Goal: Obtain resource: Download file/media

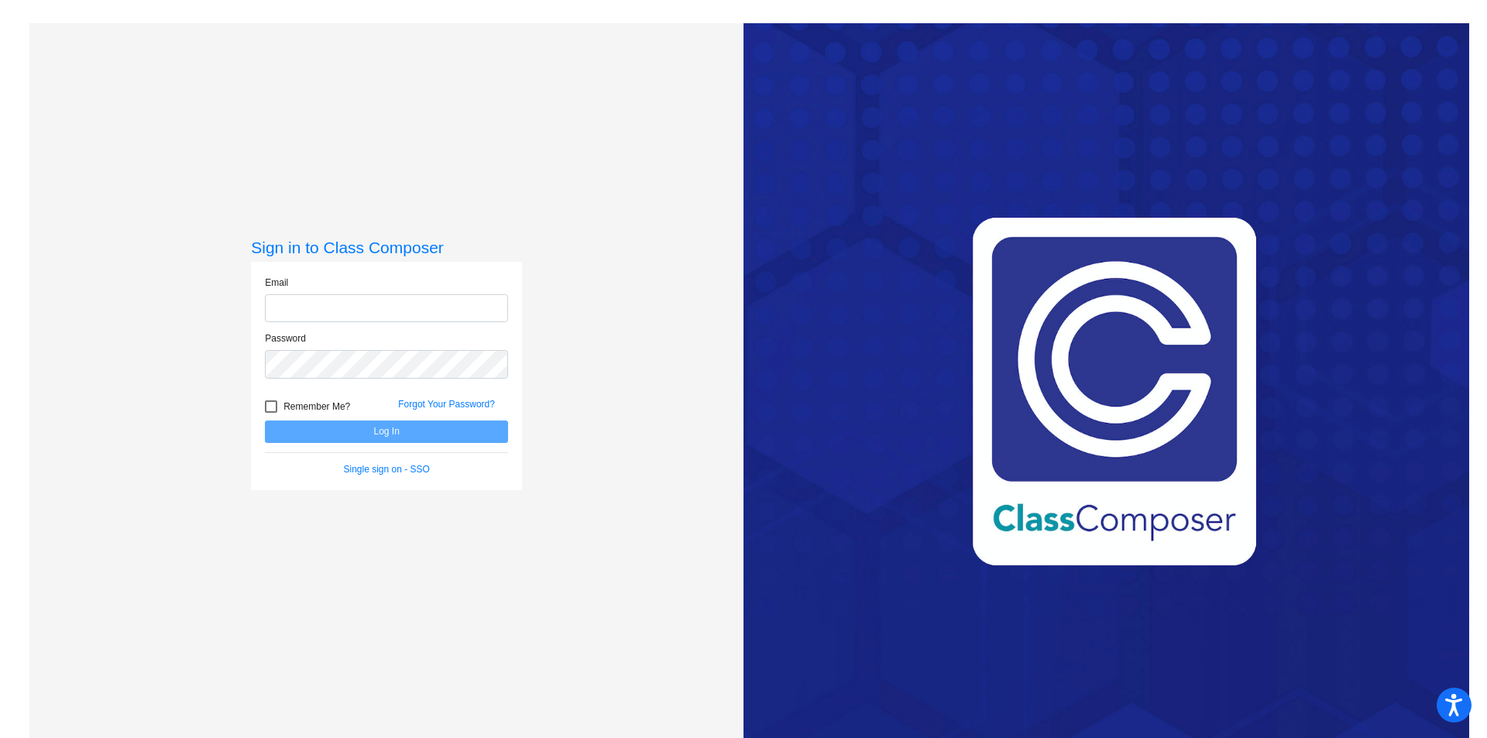
type input "[EMAIL_ADDRESS][PERSON_NAME][DOMAIN_NAME]"
drag, startPoint x: 274, startPoint y: 406, endPoint x: 285, endPoint y: 420, distance: 17.7
click at [275, 407] on div at bounding box center [271, 406] width 12 height 12
click at [271, 413] on input "Remember Me?" at bounding box center [270, 413] width 1 height 1
checkbox input "true"
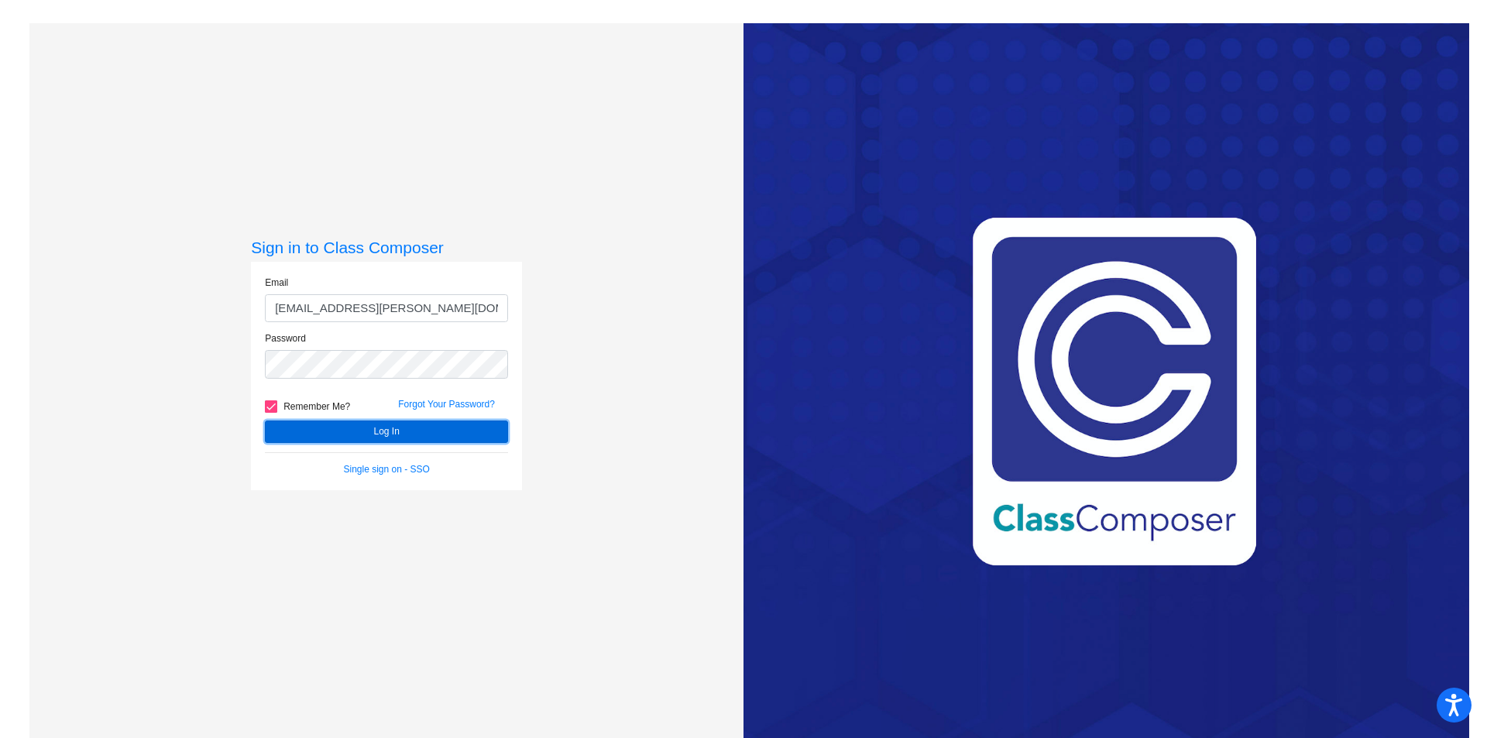
click at [293, 431] on button "Log In" at bounding box center [386, 431] width 243 height 22
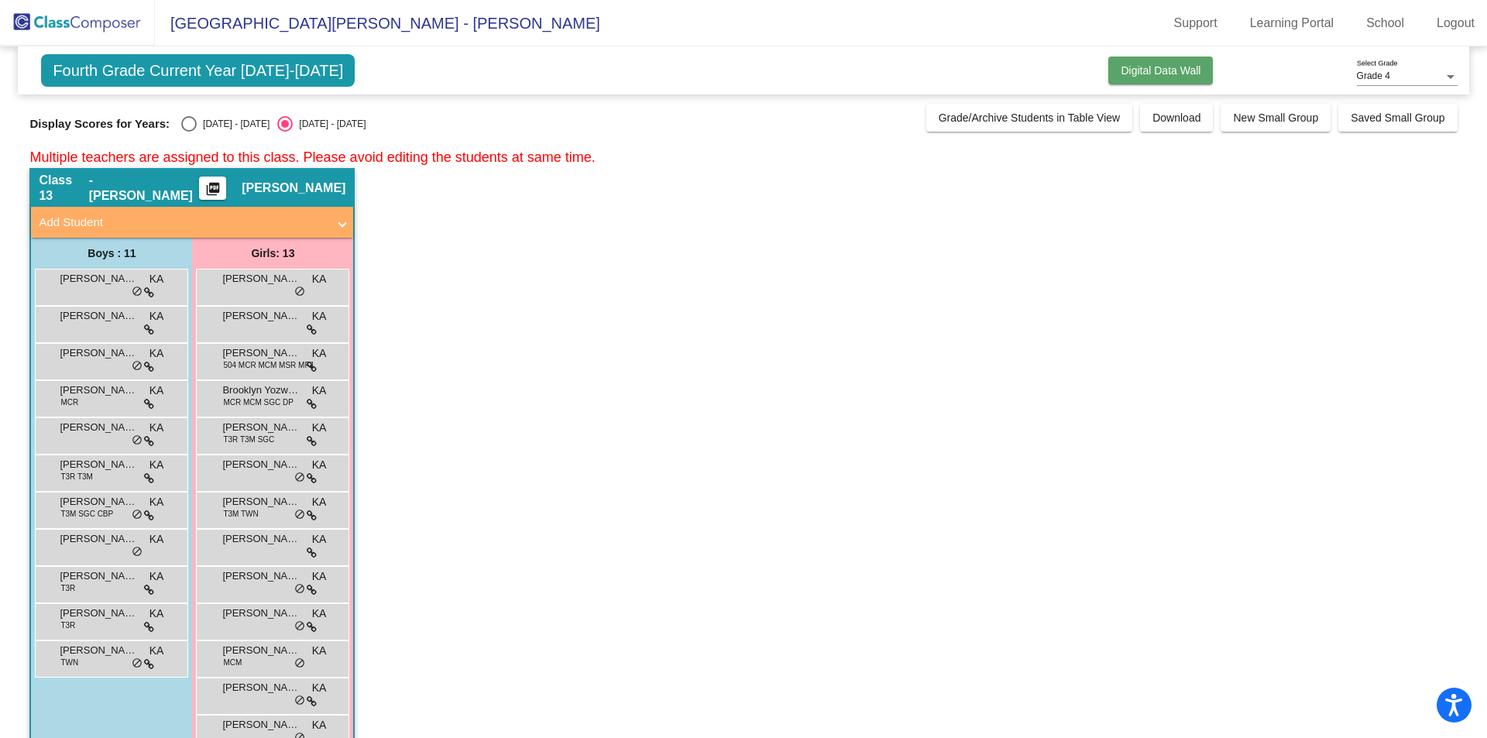
click at [1173, 73] on span "Digital Data Wall" at bounding box center [1160, 70] width 80 height 12
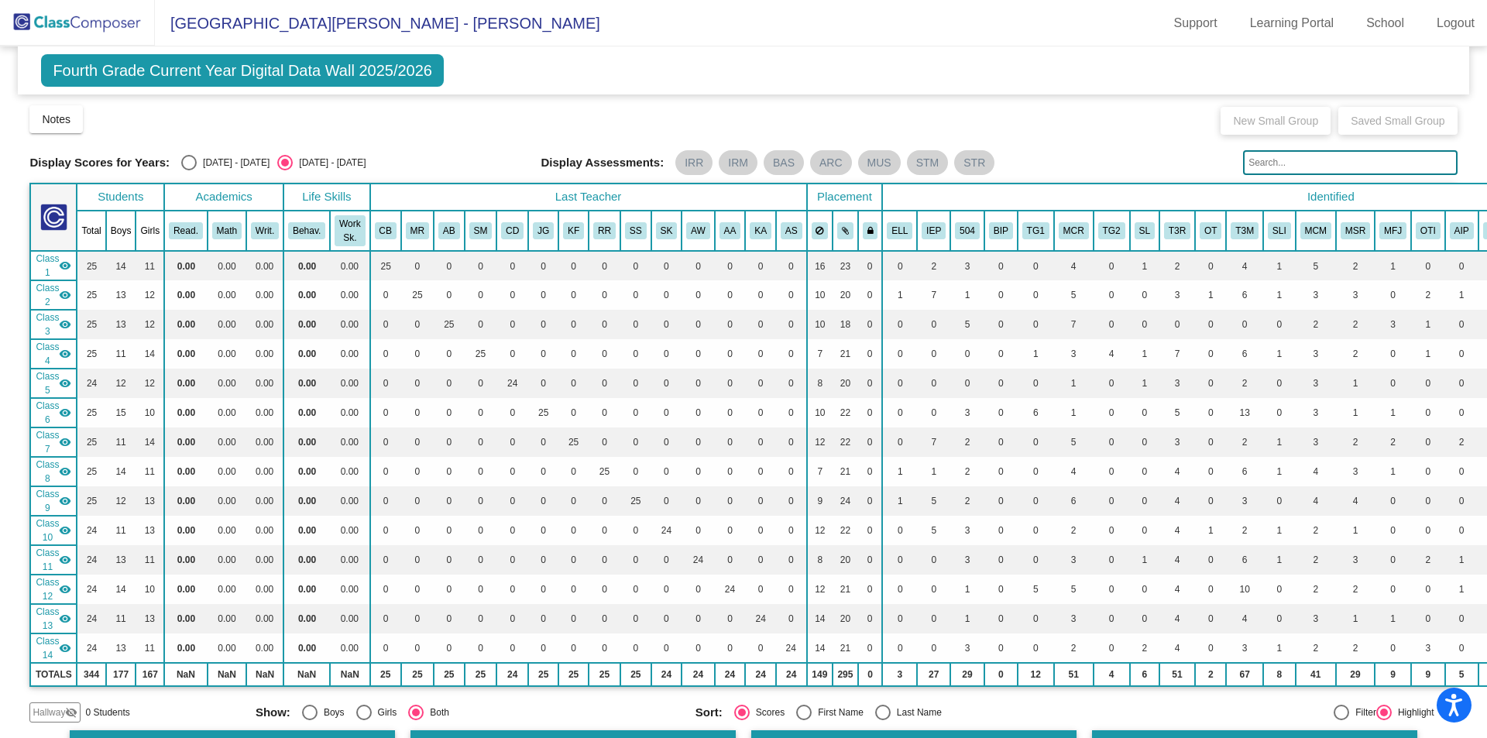
click at [187, 160] on div "Select an option" at bounding box center [188, 162] width 15 height 15
click at [188, 170] on input "[DATE] - [DATE]" at bounding box center [188, 170] width 1 height 1
radio input "true"
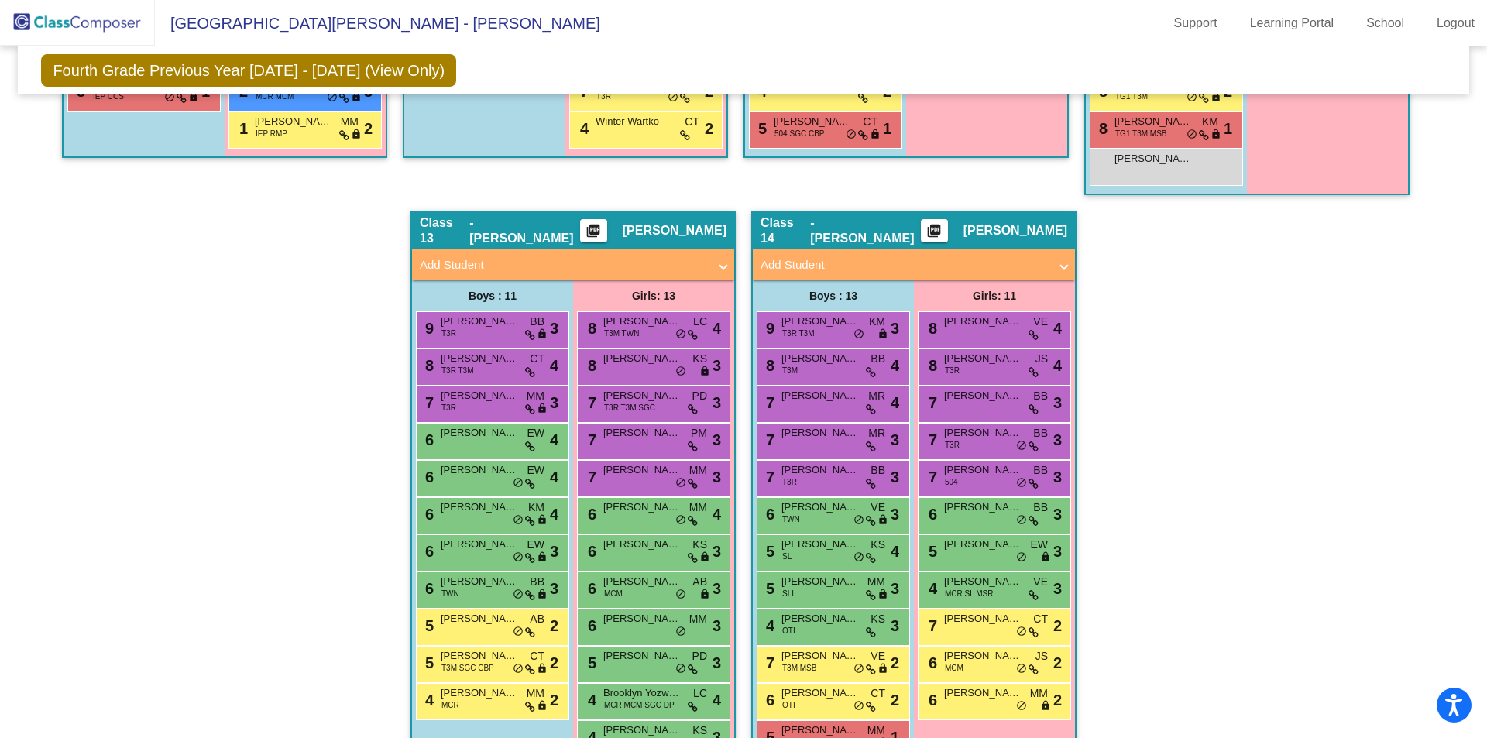
scroll to position [2400, 0]
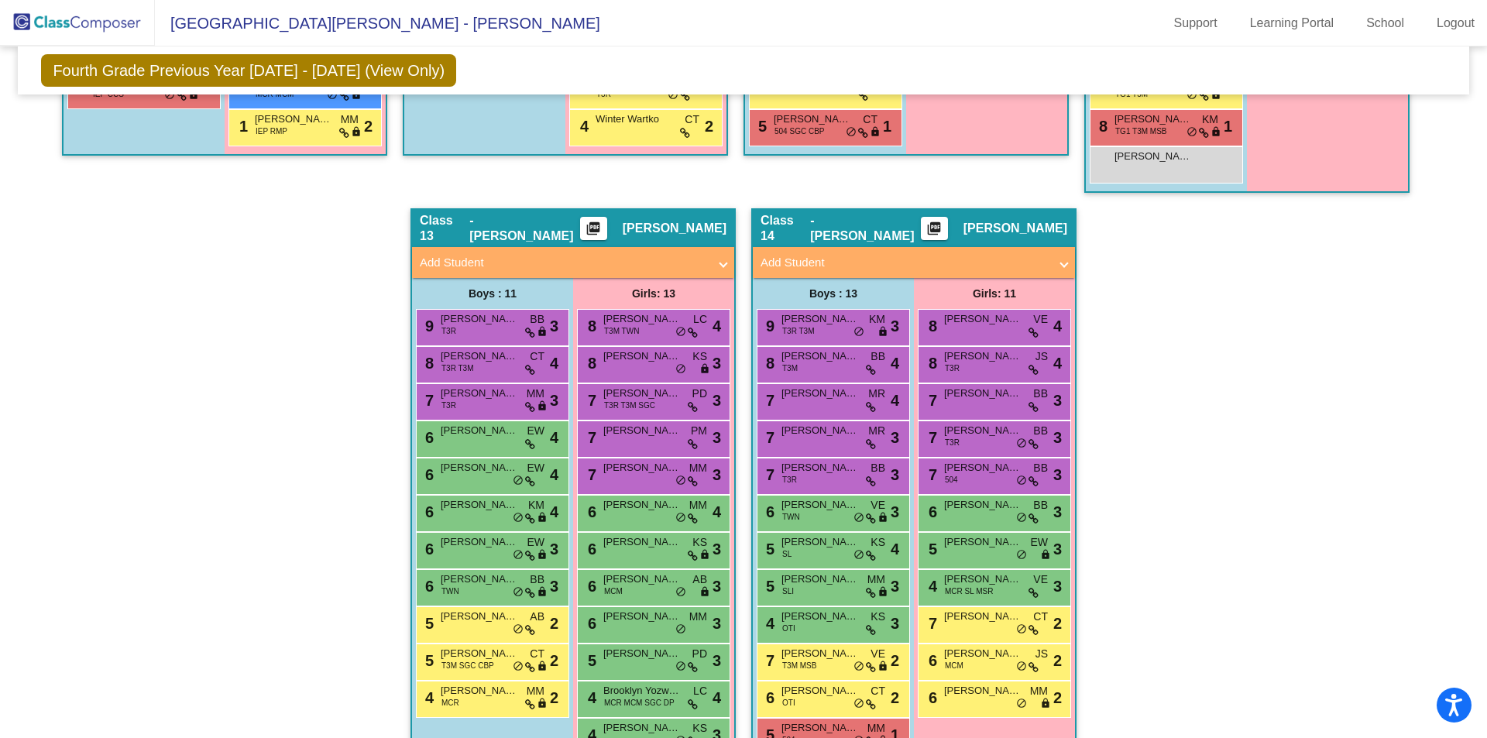
click at [602, 222] on mat-icon "picture_as_pdf" at bounding box center [593, 232] width 19 height 22
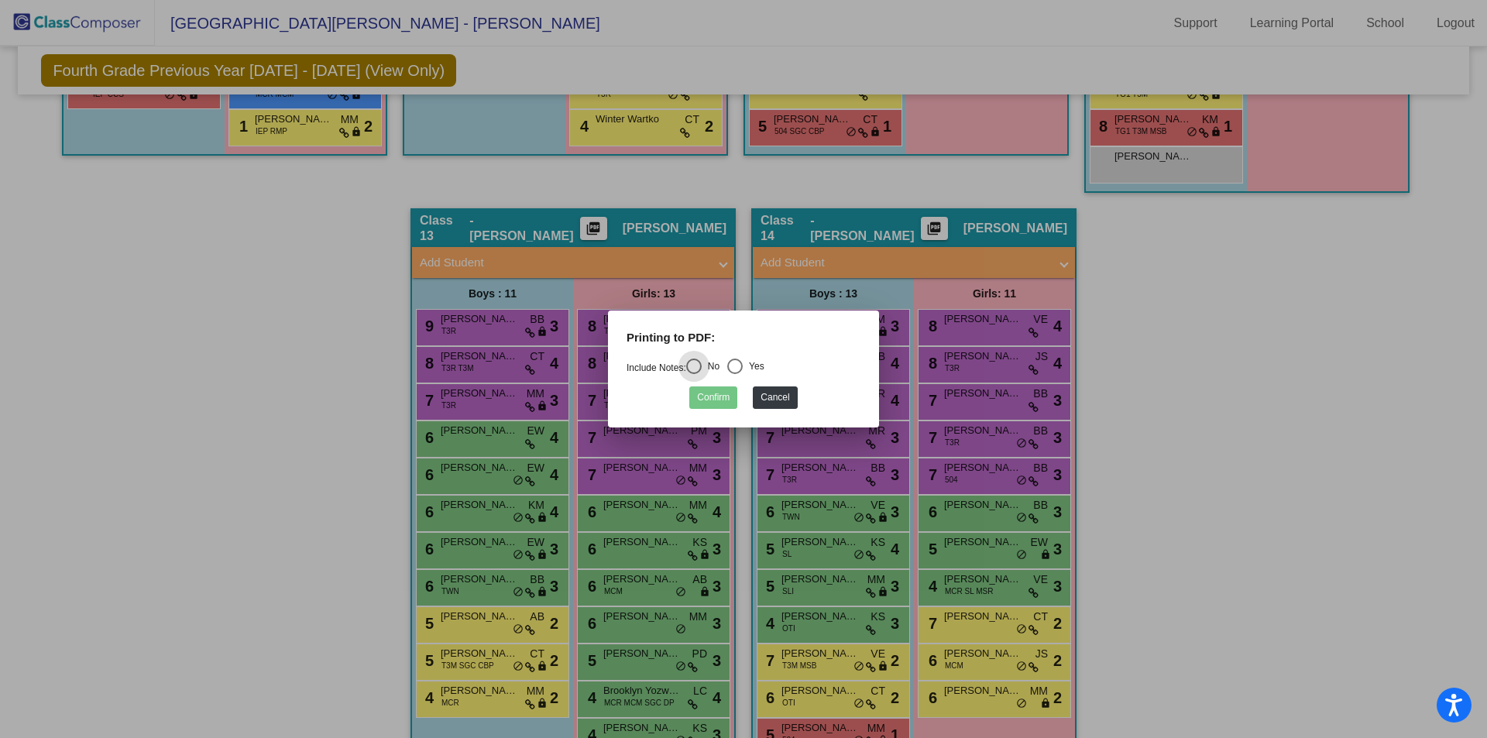
click at [736, 366] on div "Select an option" at bounding box center [734, 366] width 15 height 15
click at [735, 374] on input "Yes" at bounding box center [734, 374] width 1 height 1
radio input "true"
click at [721, 394] on button "Confirm" at bounding box center [713, 397] width 48 height 22
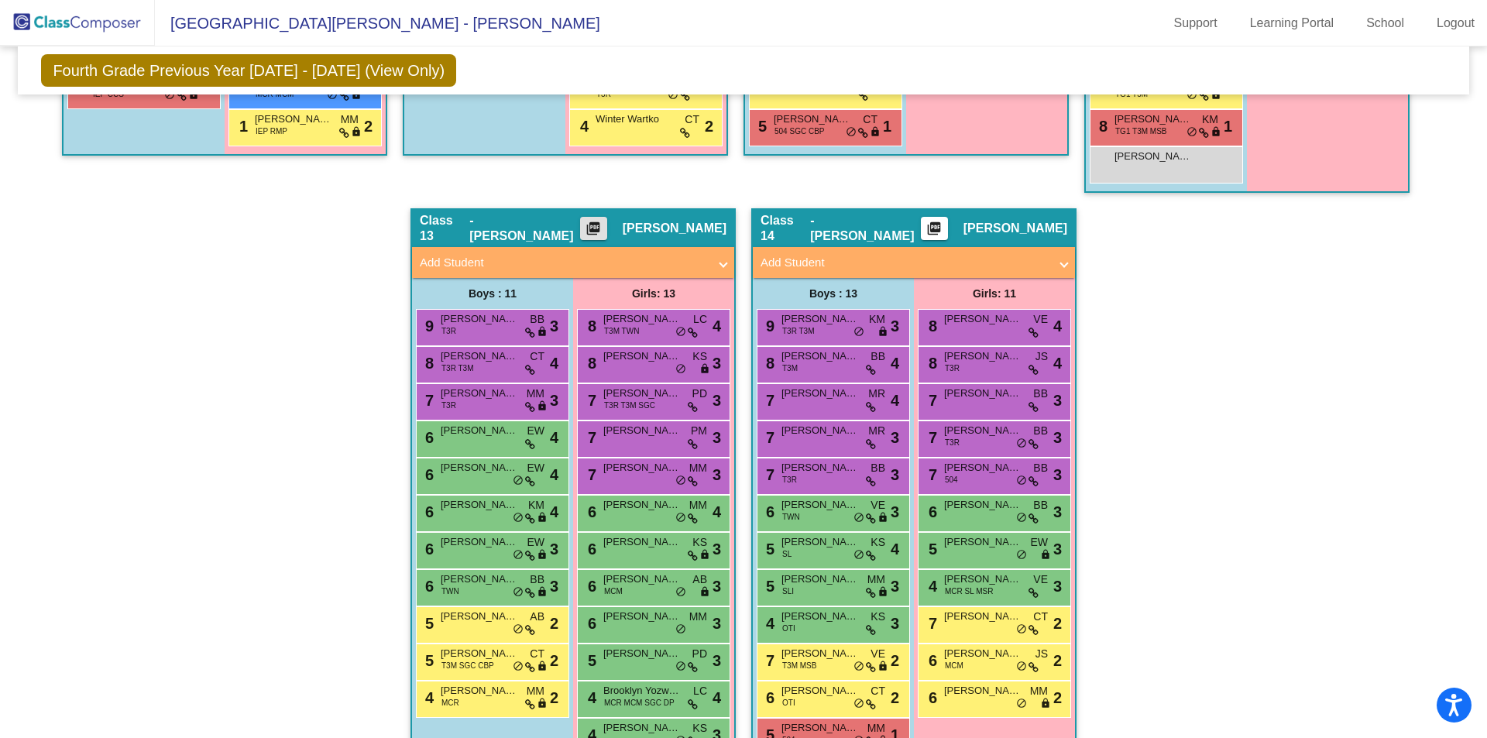
click at [602, 228] on mat-icon "picture_as_pdf" at bounding box center [593, 232] width 19 height 22
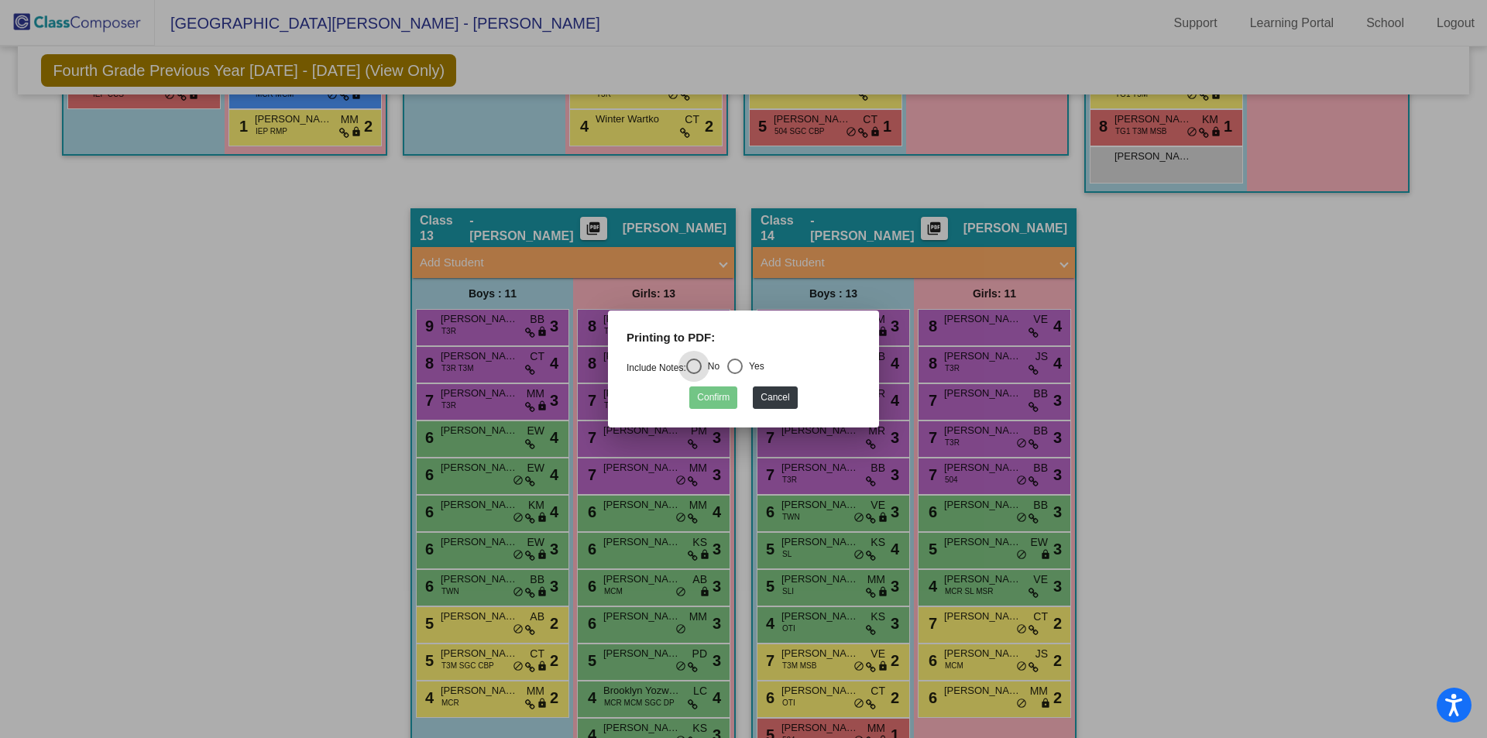
click at [741, 364] on div "Select an option" at bounding box center [734, 366] width 15 height 15
click at [735, 374] on input "Yes" at bounding box center [734, 374] width 1 height 1
radio input "true"
click at [720, 394] on button "Confirm" at bounding box center [713, 397] width 48 height 22
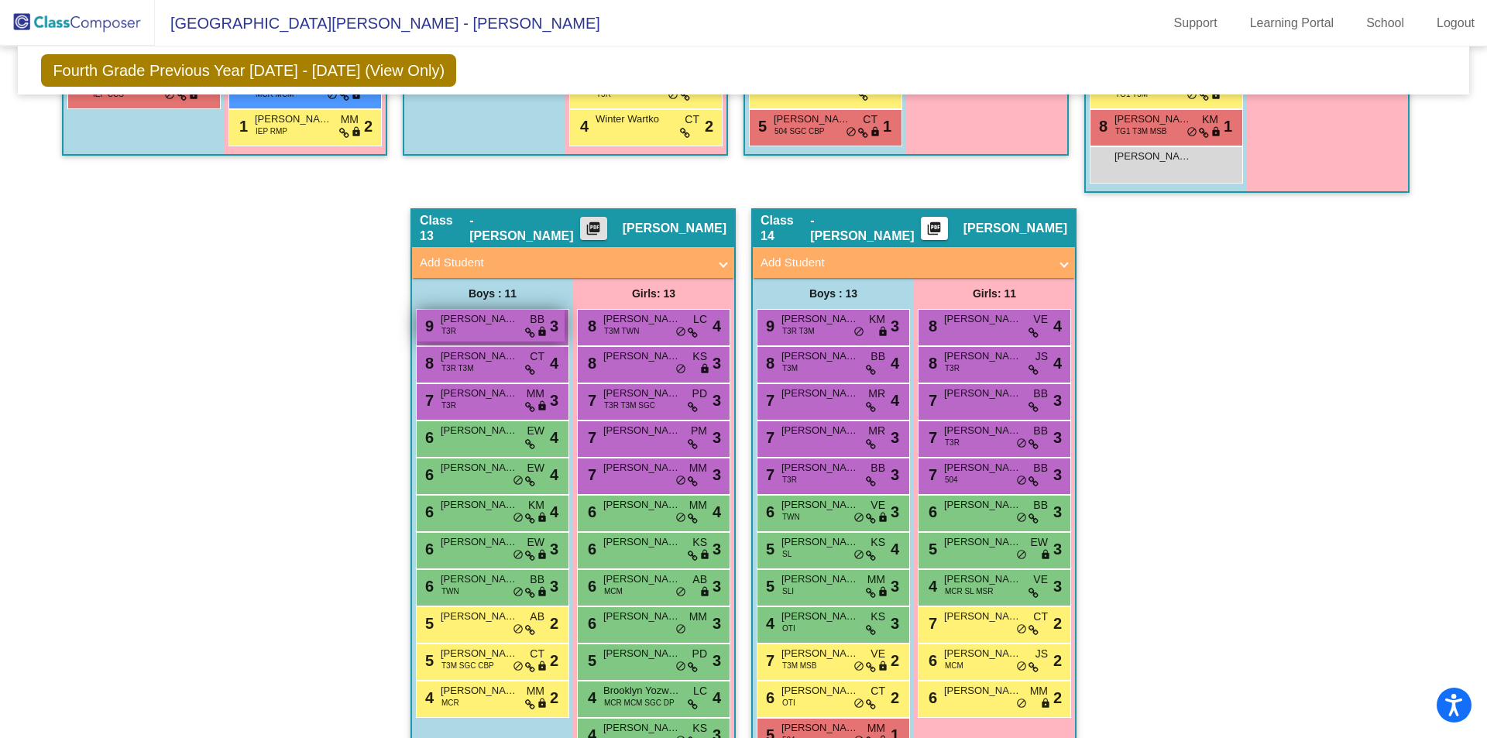
click at [482, 327] on div "9 [PERSON_NAME] T3R BB lock do_not_disturb_alt 3" at bounding box center [491, 326] width 148 height 32
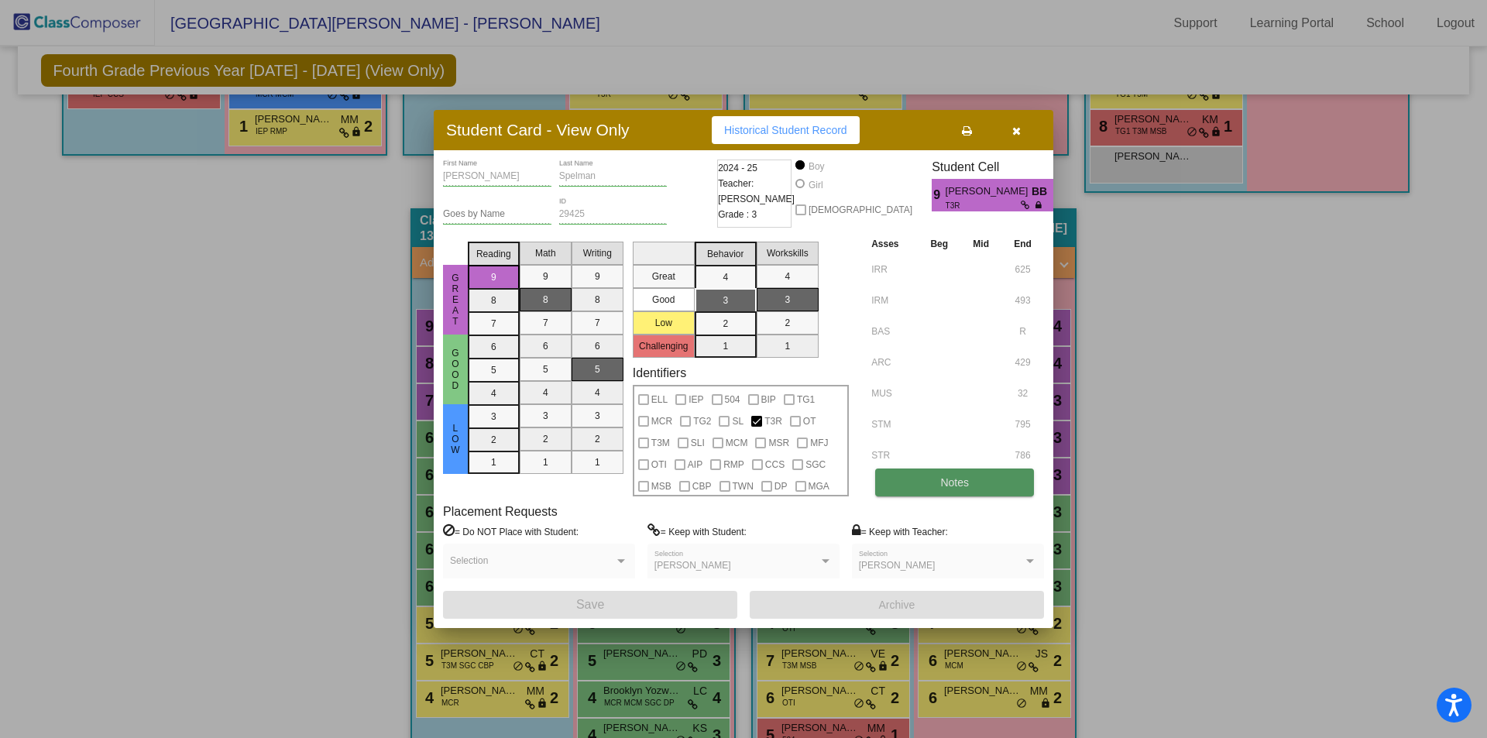
click at [931, 489] on button "Notes" at bounding box center [954, 482] width 159 height 28
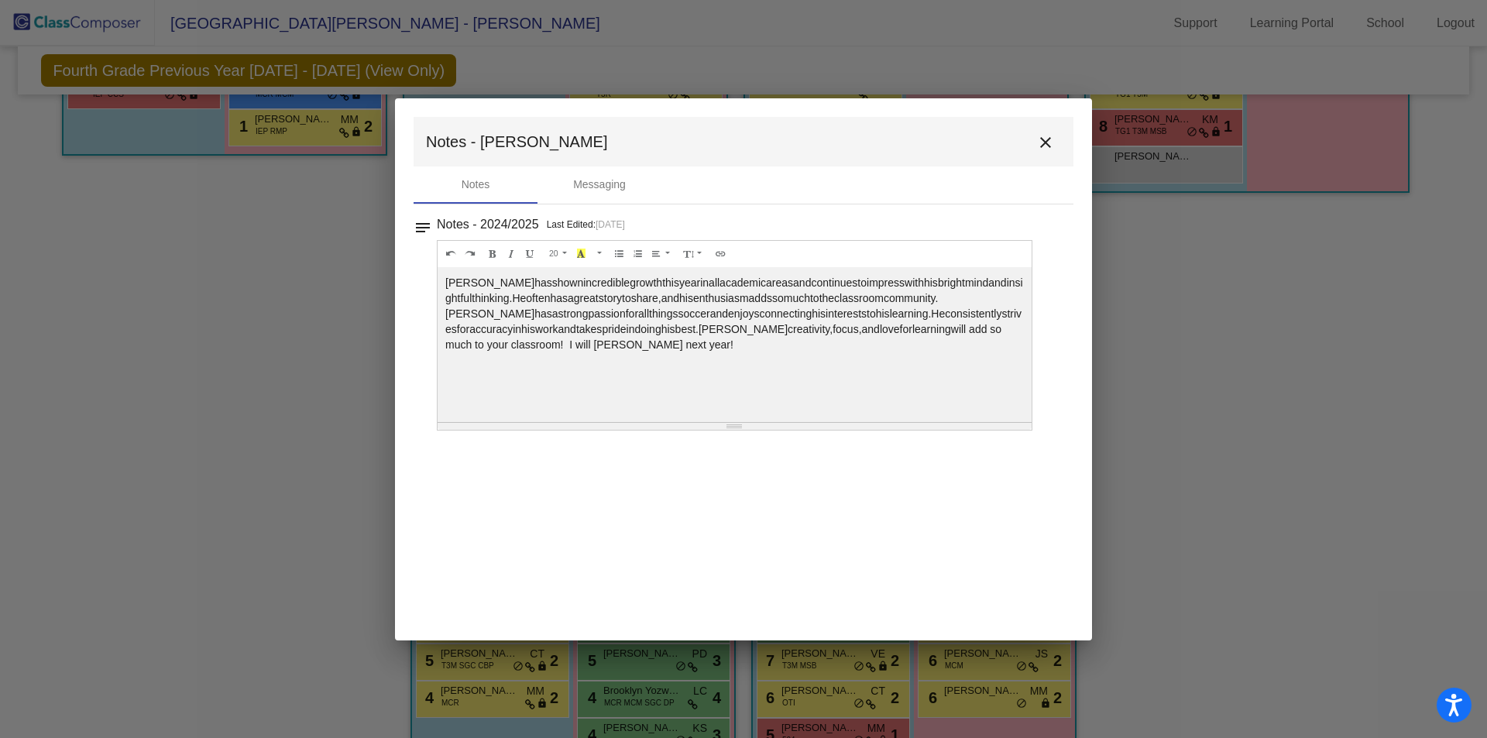
click at [1040, 136] on mat-icon "close" at bounding box center [1045, 142] width 19 height 19
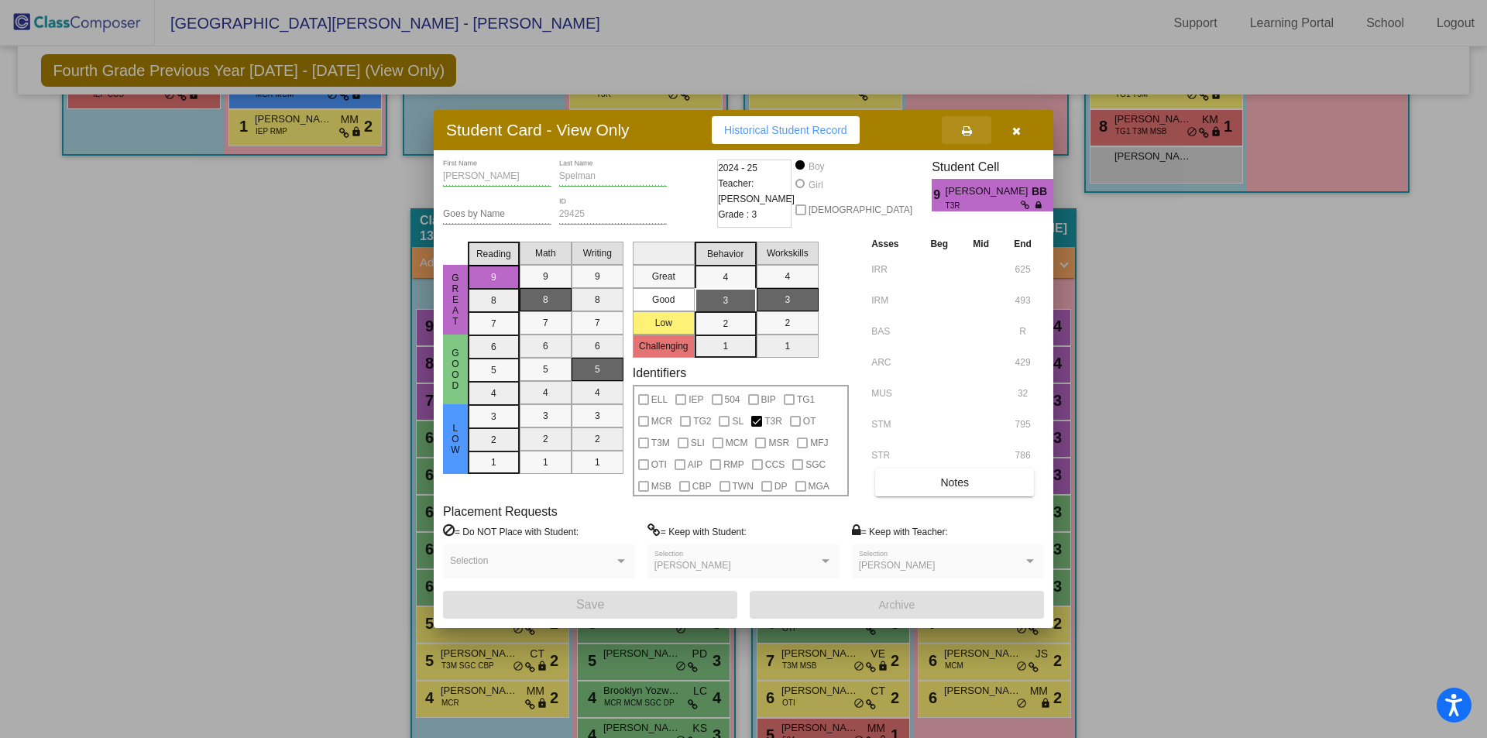
click at [959, 134] on button at bounding box center [967, 130] width 50 height 28
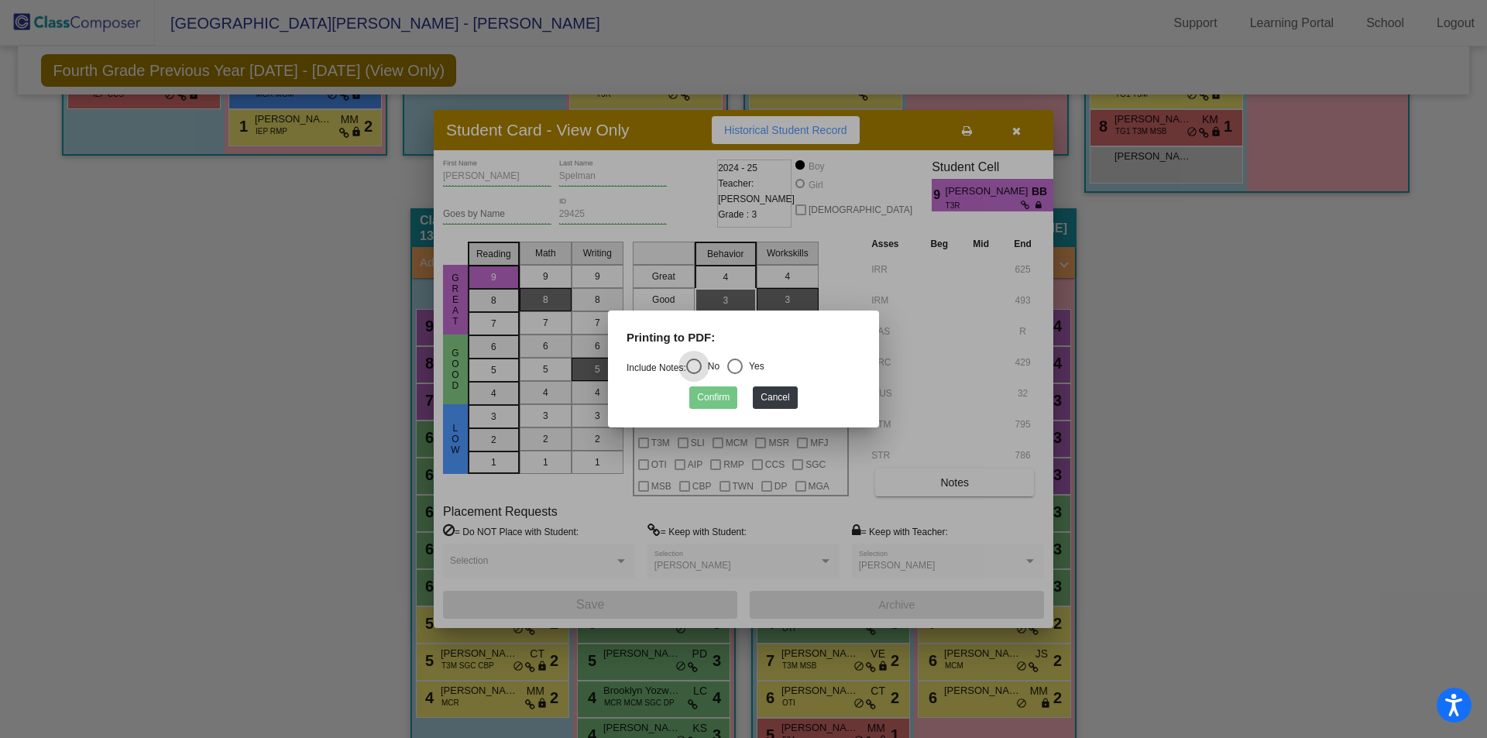
click at [742, 369] on div "Select an option" at bounding box center [734, 366] width 15 height 15
click at [735, 374] on input "Yes" at bounding box center [734, 374] width 1 height 1
radio input "true"
click at [719, 393] on button "Confirm" at bounding box center [713, 397] width 48 height 22
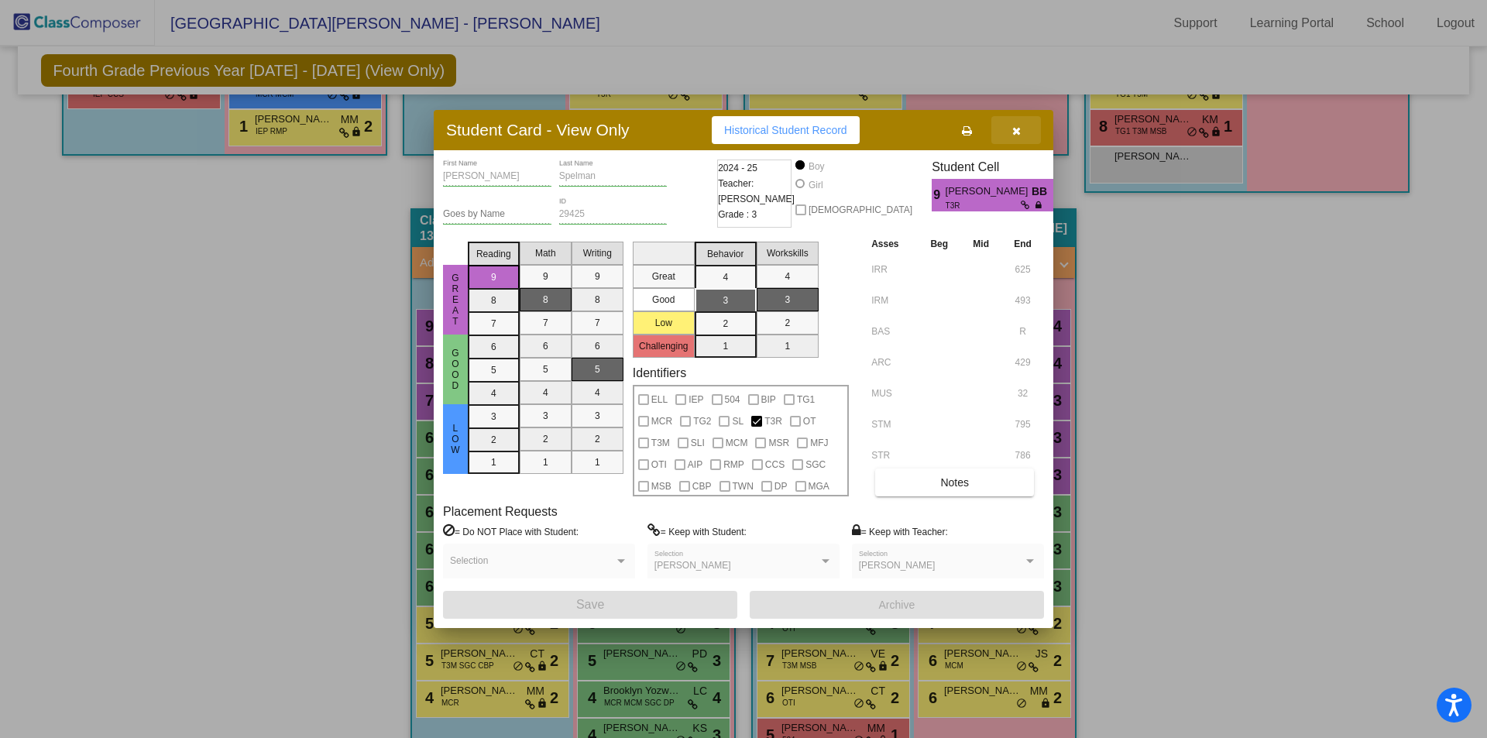
click at [1020, 131] on icon "button" at bounding box center [1016, 130] width 9 height 11
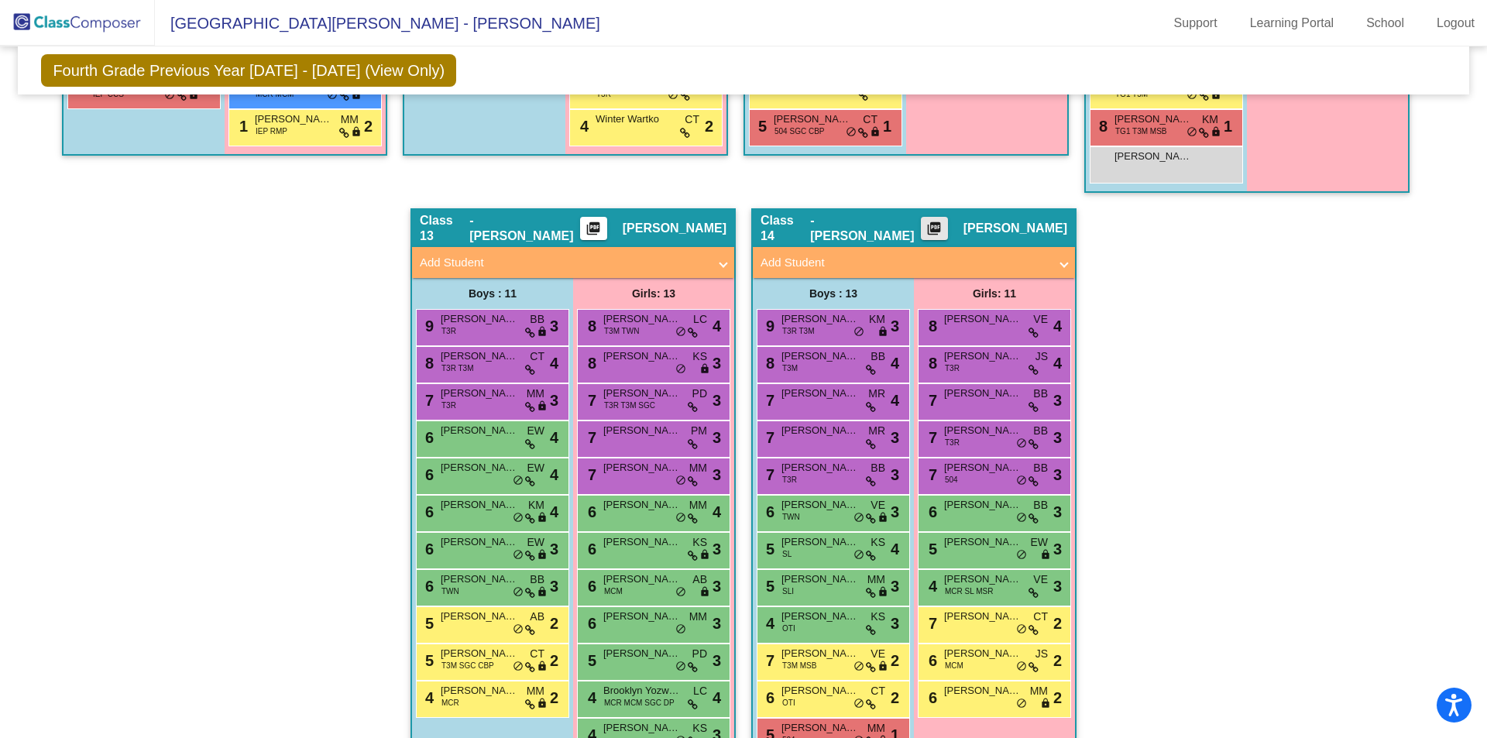
click at [943, 230] on mat-icon "picture_as_pdf" at bounding box center [934, 232] width 19 height 22
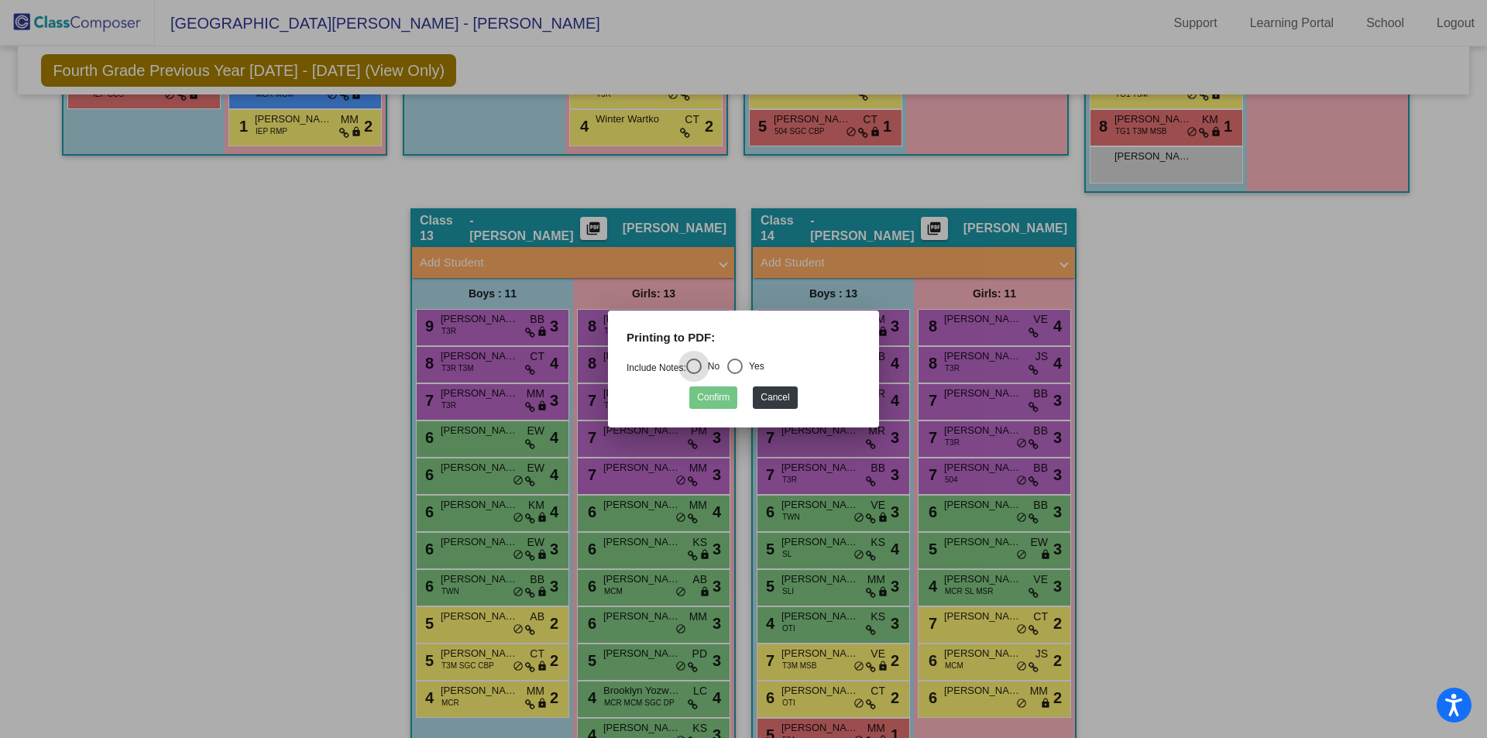
click at [741, 366] on div "Select an option" at bounding box center [734, 366] width 15 height 15
click at [735, 374] on input "Yes" at bounding box center [734, 374] width 1 height 1
radio input "true"
click at [722, 394] on button "Confirm" at bounding box center [713, 397] width 48 height 22
